Goal: Transaction & Acquisition: Purchase product/service

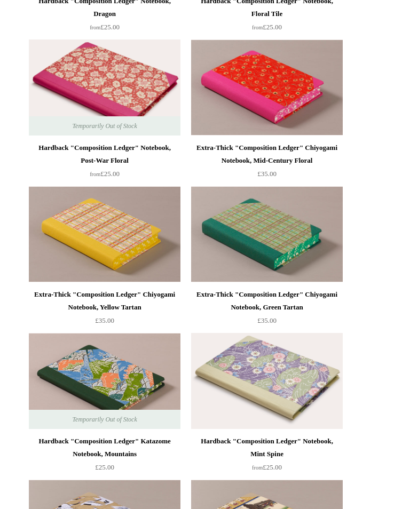
scroll to position [2214, 0]
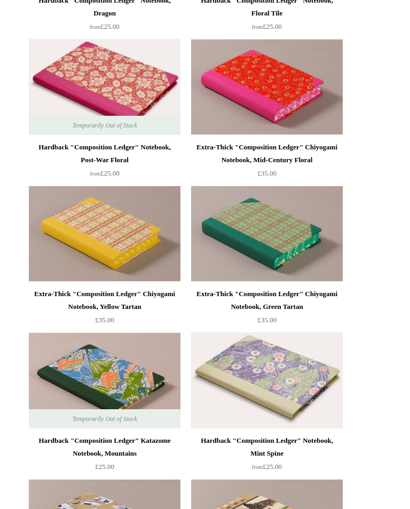
click at [290, 419] on img at bounding box center [267, 381] width 152 height 96
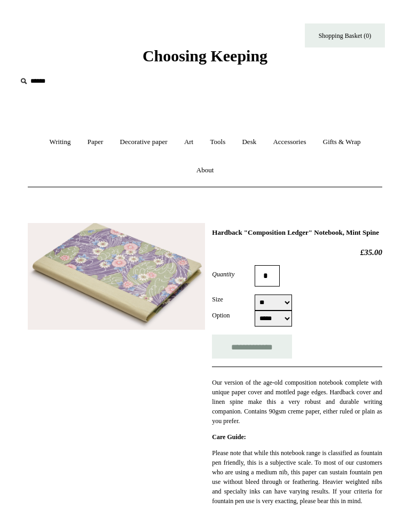
select select "**"
click at [138, 143] on link "Decorative paper +" at bounding box center [144, 142] width 62 height 28
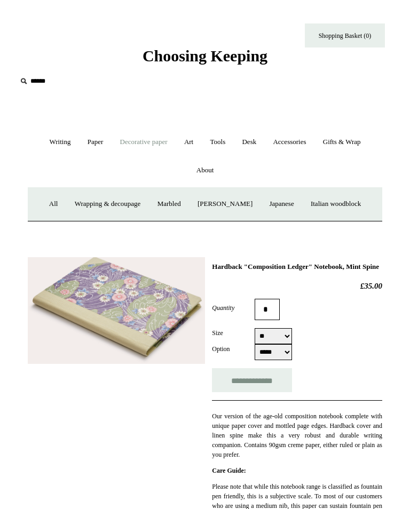
click at [169, 207] on link "Marbled" at bounding box center [169, 204] width 38 height 28
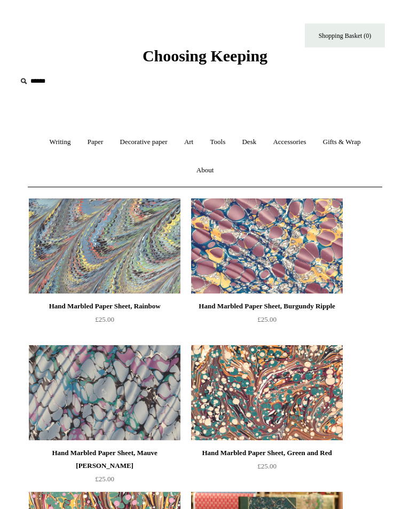
click at [257, 403] on img at bounding box center [267, 393] width 152 height 96
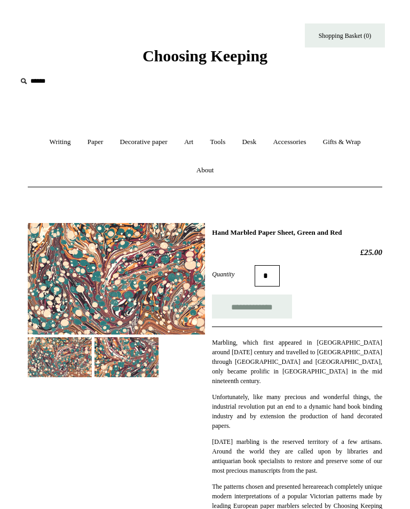
click at [129, 365] on img at bounding box center [126, 357] width 64 height 40
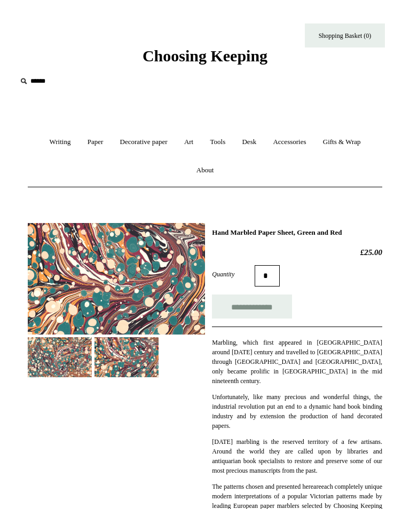
click at [60, 348] on img at bounding box center [60, 357] width 64 height 40
